Goal: Task Accomplishment & Management: Manage account settings

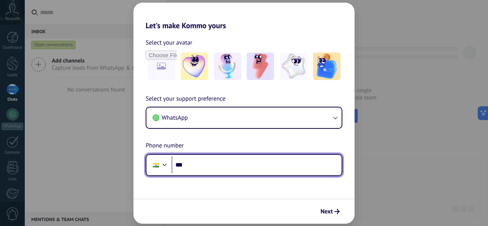
click at [277, 166] on input "***" at bounding box center [257, 165] width 170 height 18
type input "**********"
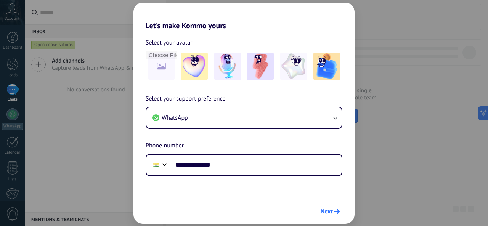
click at [324, 212] on span "Next" at bounding box center [327, 211] width 12 height 5
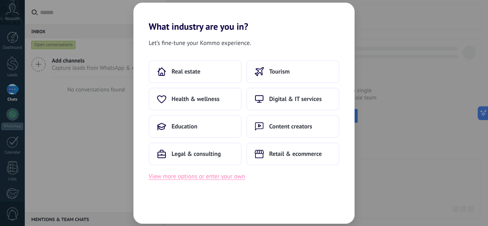
click at [222, 174] on button "View more options or enter your own" at bounding box center [197, 177] width 97 height 10
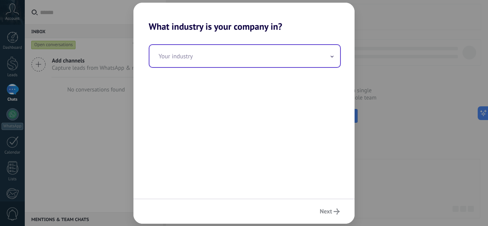
click at [223, 67] on div "Your industry" at bounding box center [245, 56] width 192 height 24
click at [216, 59] on input "text" at bounding box center [245, 56] width 191 height 22
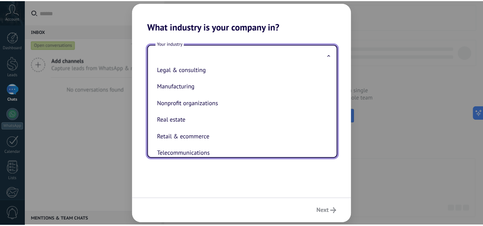
scroll to position [159, 0]
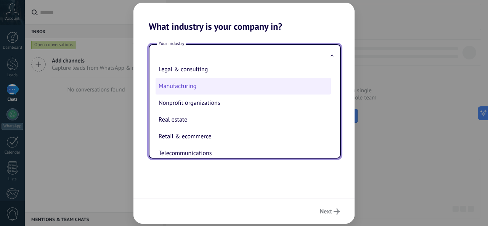
click at [194, 93] on li "Manufacturing" at bounding box center [244, 86] width 176 height 17
type input "**********"
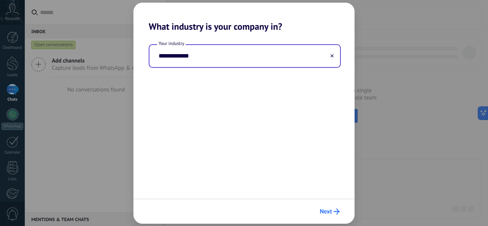
click at [323, 213] on span "Next" at bounding box center [326, 211] width 12 height 5
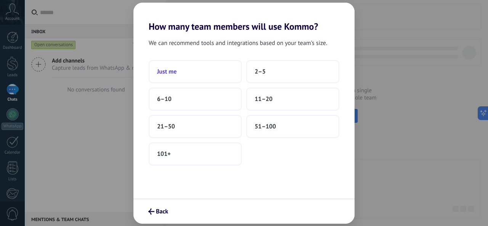
click at [209, 83] on button "Just me" at bounding box center [195, 71] width 93 height 23
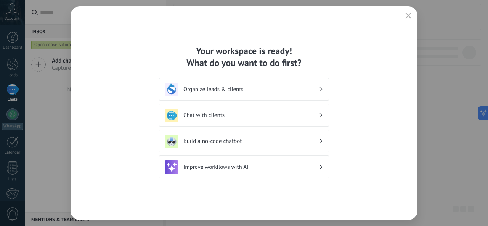
click at [276, 90] on h3 "Organize leads & clients" at bounding box center [251, 89] width 135 height 7
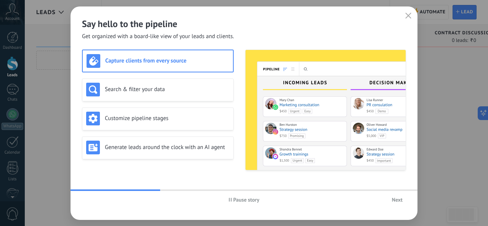
click at [391, 198] on button "Next" at bounding box center [398, 199] width 18 height 11
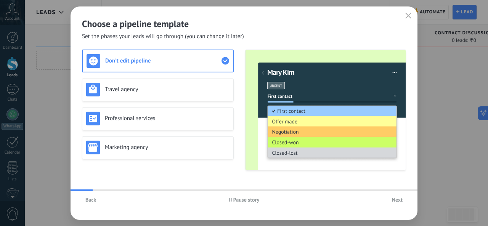
click at [391, 198] on button "Next" at bounding box center [398, 199] width 18 height 11
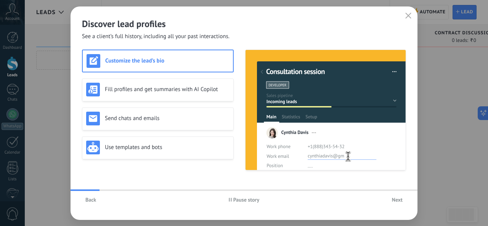
click at [411, 11] on button "button" at bounding box center [409, 16] width 10 height 11
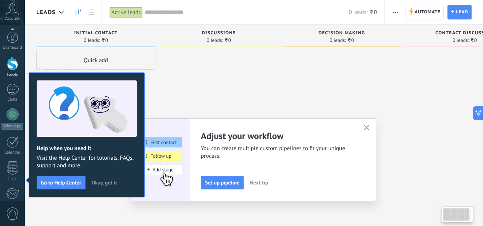
scroll to position [91, 0]
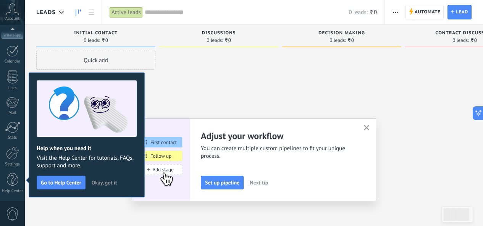
click at [367, 128] on icon "button" at bounding box center [367, 128] width 6 height 6
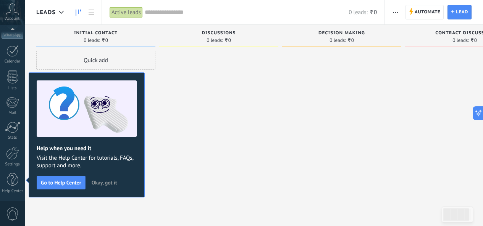
click at [114, 182] on span "Okay, got it" at bounding box center [105, 182] width 26 height 5
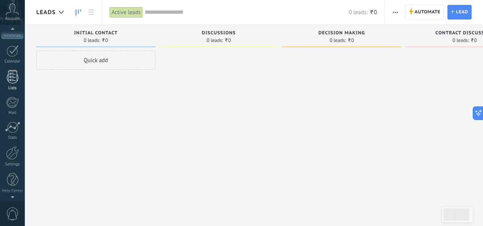
scroll to position [0, 0]
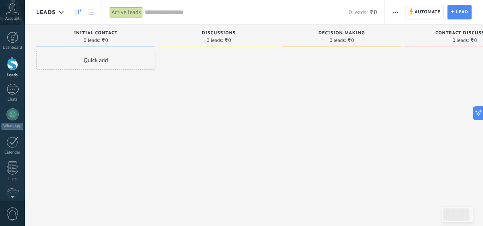
click at [427, 15] on span "Automate" at bounding box center [427, 12] width 26 height 14
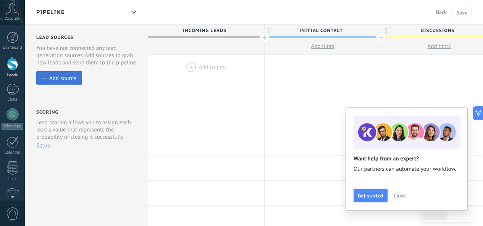
click at [72, 76] on div "Add source" at bounding box center [62, 78] width 27 height 6
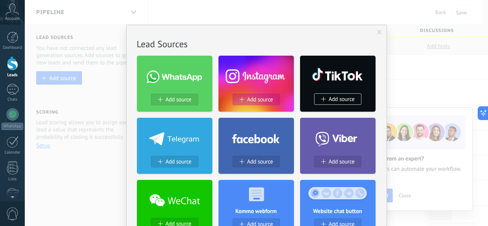
click at [255, 101] on span "Add source" at bounding box center [260, 100] width 26 height 6
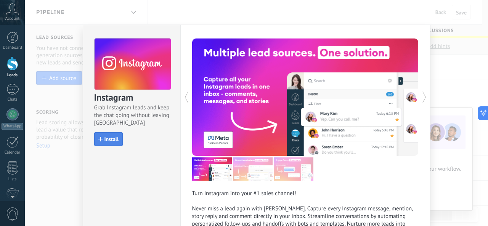
click at [117, 137] on span "Install" at bounding box center [112, 139] width 15 height 5
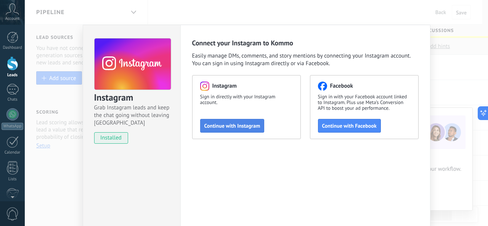
click at [249, 127] on span "Continue with Instagram" at bounding box center [233, 125] width 56 height 5
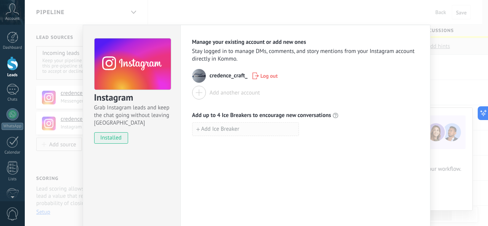
click at [230, 128] on span "Add Ice Breaker" at bounding box center [221, 129] width 38 height 5
click at [271, 146] on button "Add Ice Breaker" at bounding box center [245, 146] width 107 height 14
click at [437, 31] on div "Instagram Grab Instagram leads and keep the chat going without leaving [PERSON_…" at bounding box center [257, 113] width 464 height 226
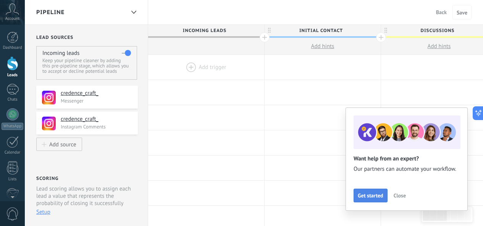
click at [381, 196] on span "Get started" at bounding box center [371, 195] width 26 height 5
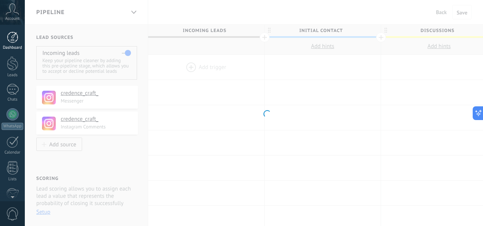
click at [16, 46] on div "Dashboard" at bounding box center [13, 47] width 22 height 5
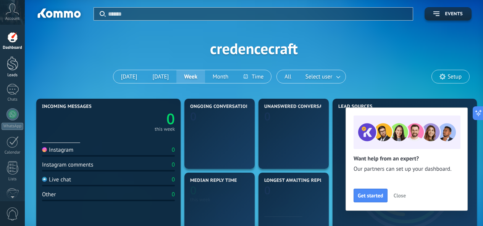
click at [19, 69] on link "Leads" at bounding box center [12, 66] width 25 height 21
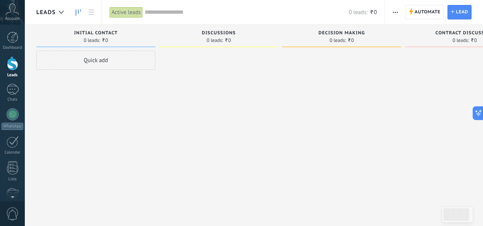
click at [242, 78] on div at bounding box center [218, 114] width 119 height 127
click at [191, 41] on div "0 leads: ₹0" at bounding box center [218, 40] width 111 height 6
click at [54, 15] on span "Leads" at bounding box center [45, 12] width 19 height 7
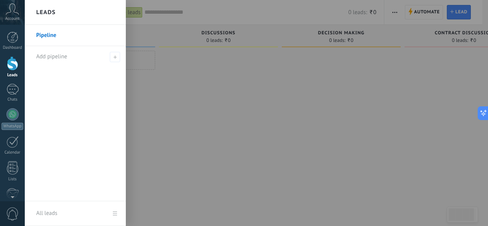
click at [161, 84] on div at bounding box center [269, 113] width 488 height 226
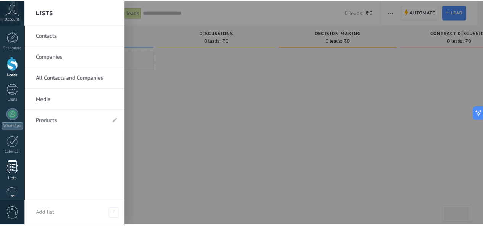
scroll to position [91, 0]
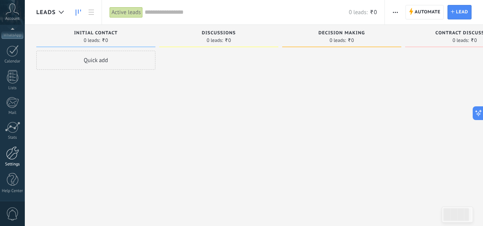
click at [13, 155] on div at bounding box center [12, 153] width 13 height 13
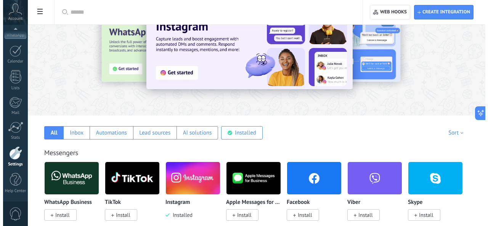
scroll to position [89, 0]
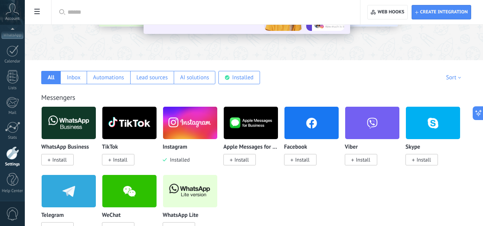
click at [218, 153] on div "Instagram Installed" at bounding box center [190, 153] width 55 height 19
click at [217, 125] on img at bounding box center [190, 123] width 54 height 37
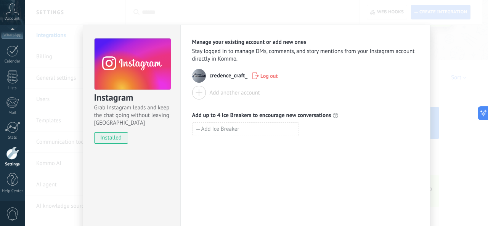
click at [239, 90] on div "Add another account" at bounding box center [235, 92] width 50 height 7
click at [16, 5] on icon at bounding box center [12, 8] width 13 height 11
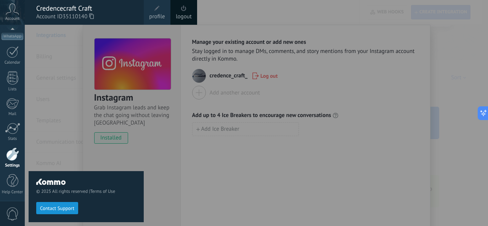
scroll to position [91, 0]
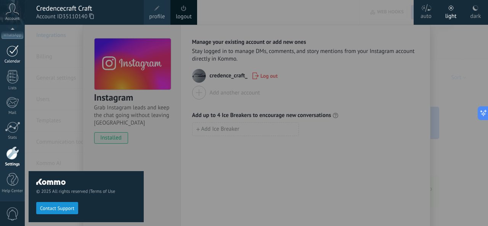
click at [18, 61] on div "Calendar" at bounding box center [13, 61] width 22 height 5
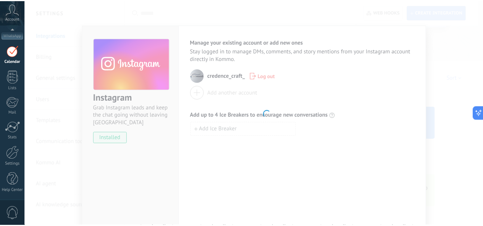
scroll to position [22, 0]
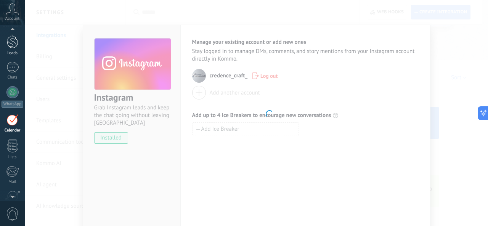
click at [15, 48] on div at bounding box center [12, 41] width 11 height 14
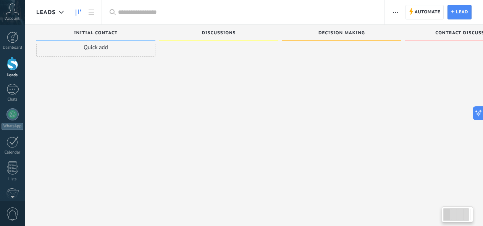
scroll to position [13, 0]
click at [14, 94] on div at bounding box center [12, 89] width 12 height 11
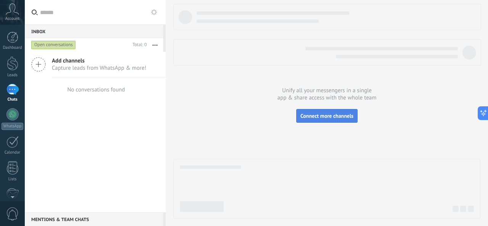
click at [337, 116] on span "Connect more channels" at bounding box center [327, 116] width 53 height 7
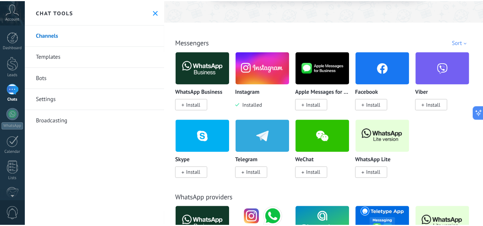
scroll to position [114, 0]
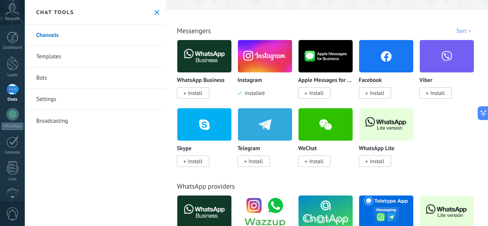
click at [374, 100] on div "Facebook Install" at bounding box center [389, 74] width 61 height 68
click at [371, 94] on span "Install" at bounding box center [377, 93] width 15 height 7
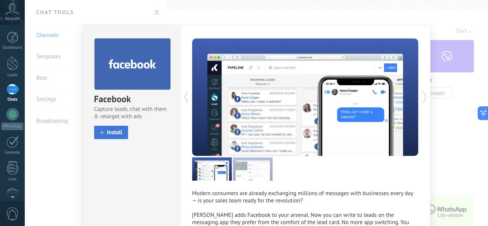
click at [123, 136] on button "Install" at bounding box center [111, 132] width 34 height 13
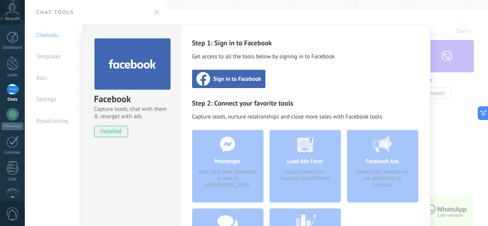
click at [226, 78] on span "Sign in to Facebook" at bounding box center [238, 79] width 48 height 8
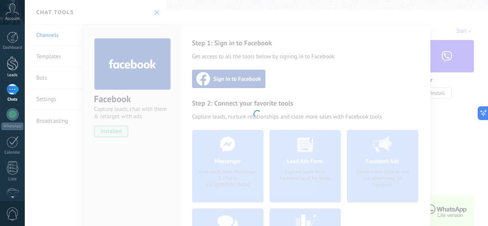
click at [14, 76] on div "Leads" at bounding box center [13, 75] width 22 height 5
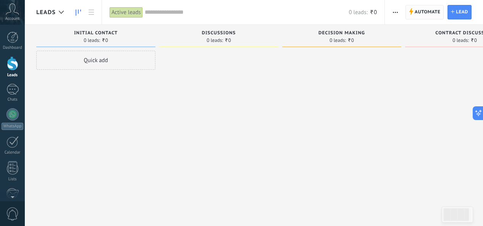
click at [434, 17] on span "Automate" at bounding box center [427, 12] width 26 height 14
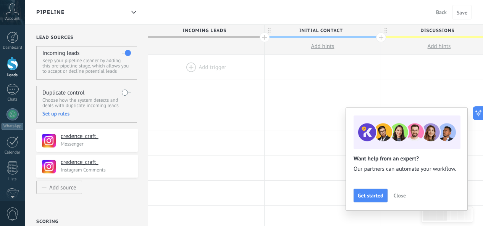
click at [403, 200] on button "Close" at bounding box center [399, 195] width 19 height 11
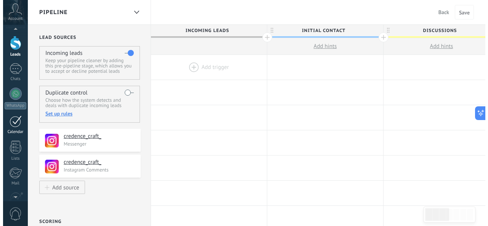
scroll to position [44, 0]
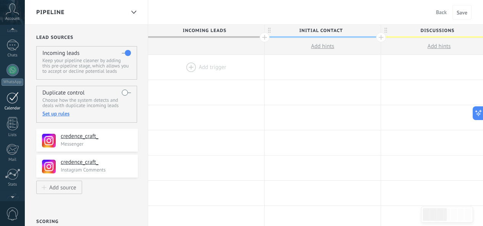
click at [11, 102] on div at bounding box center [12, 98] width 12 height 12
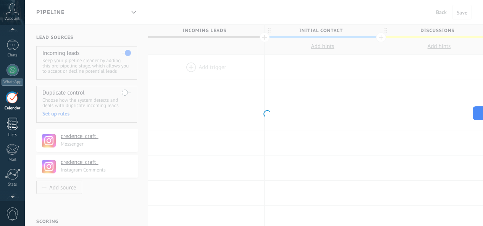
click at [11, 118] on div at bounding box center [12, 123] width 11 height 13
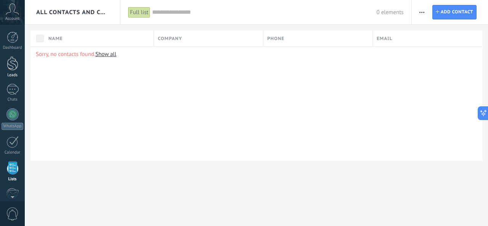
click at [11, 68] on div at bounding box center [12, 63] width 11 height 14
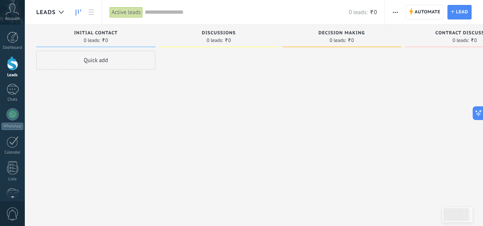
click at [17, 64] on div at bounding box center [12, 63] width 11 height 14
click at [15, 48] on div "Dashboard" at bounding box center [13, 47] width 22 height 5
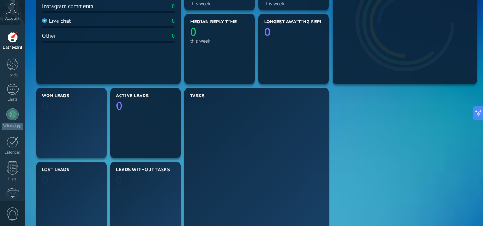
scroll to position [70, 0]
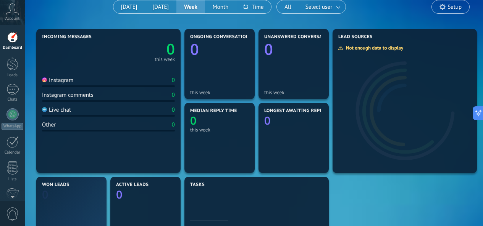
click at [132, 85] on div "Instagram 0" at bounding box center [108, 82] width 133 height 10
click at [125, 81] on div "Instagram 0" at bounding box center [108, 82] width 133 height 10
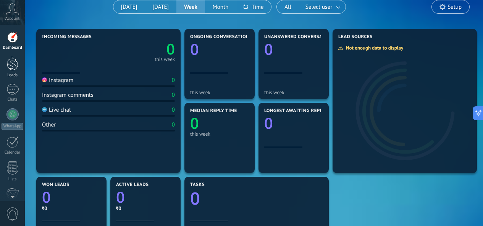
click at [11, 68] on div at bounding box center [12, 63] width 11 height 14
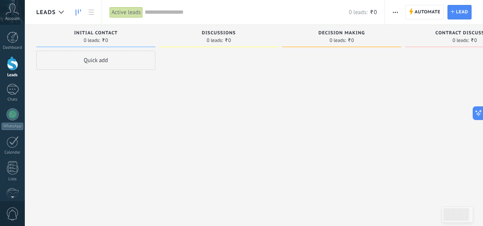
click at [245, 47] on div "Discussions 0 leads: ₹0" at bounding box center [218, 36] width 119 height 23
click at [216, 40] on span "0 leads:" at bounding box center [214, 40] width 16 height 5
click at [86, 34] on span "Initial contact" at bounding box center [96, 33] width 44 height 5
drag, startPoint x: 96, startPoint y: 49, endPoint x: 104, endPoint y: 44, distance: 9.8
click at [104, 44] on div "Initial contact 0 leads: ₹0" at bounding box center [95, 38] width 119 height 26
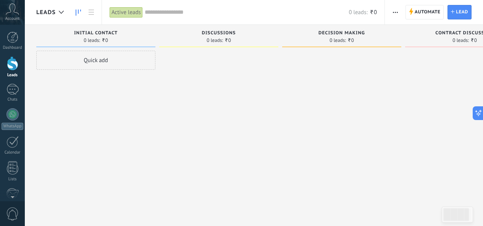
drag, startPoint x: 104, startPoint y: 44, endPoint x: 70, endPoint y: 44, distance: 34.3
click at [70, 44] on div "Initial contact 0 leads: ₹0" at bounding box center [95, 36] width 119 height 23
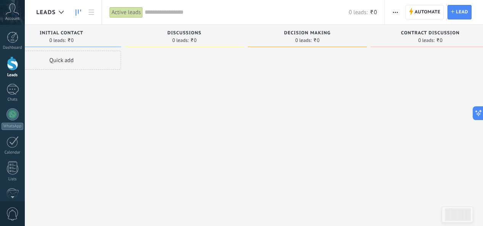
drag, startPoint x: 106, startPoint y: 55, endPoint x: 275, endPoint y: 64, distance: 169.4
click at [275, 64] on div "Incoming leads Requests: [PHONE_NUMBER] Initial contact 0 leads: ₹0 Quick add D…" at bounding box center [251, 101] width 499 height 153
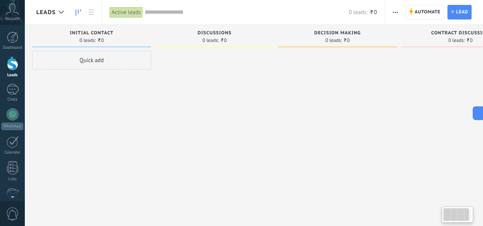
scroll to position [0, 0]
click at [114, 13] on div "Active leads" at bounding box center [126, 12] width 33 height 11
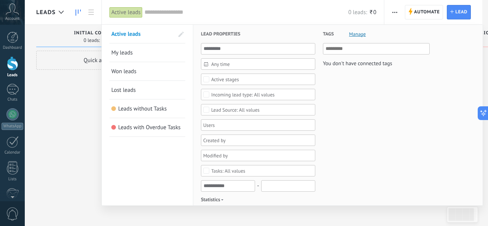
click at [82, 83] on div at bounding box center [244, 113] width 488 height 226
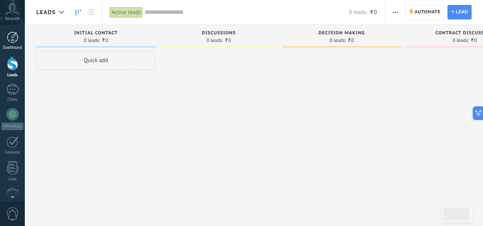
click at [14, 42] on div at bounding box center [12, 37] width 11 height 11
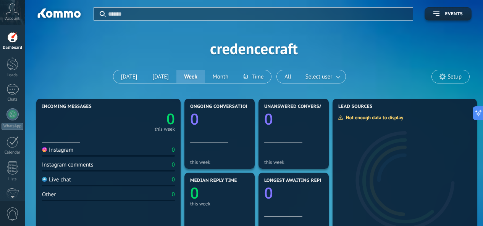
scroll to position [264, 0]
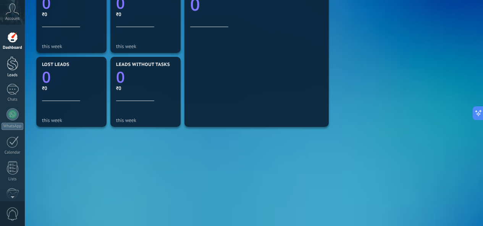
click at [14, 62] on div at bounding box center [12, 63] width 11 height 14
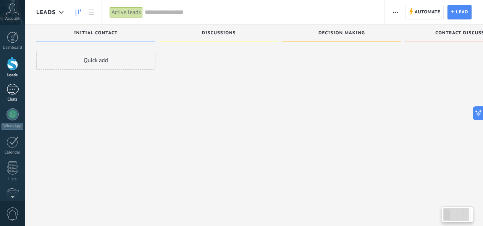
click at [18, 85] on div at bounding box center [12, 89] width 12 height 11
